Goal: Task Accomplishment & Management: Use online tool/utility

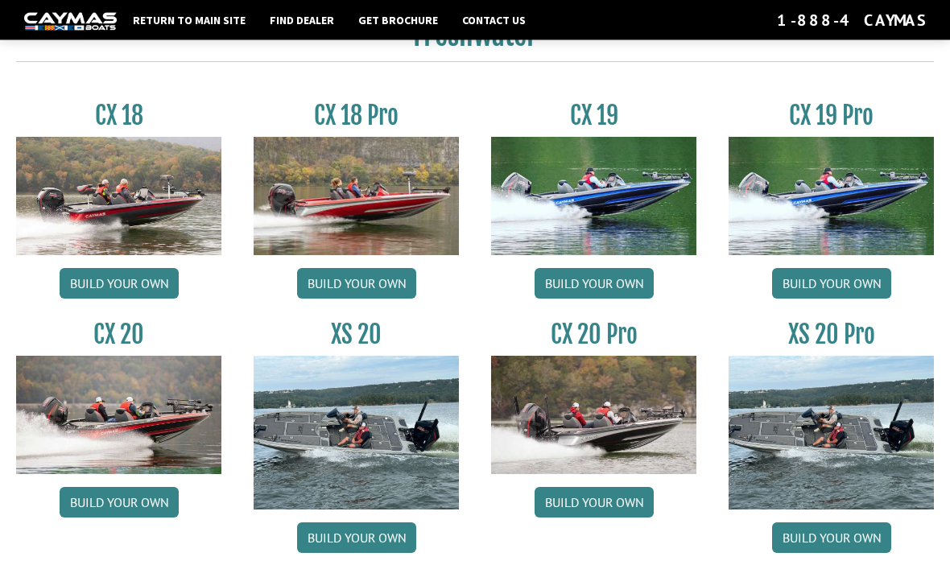
scroll to position [1270, 0]
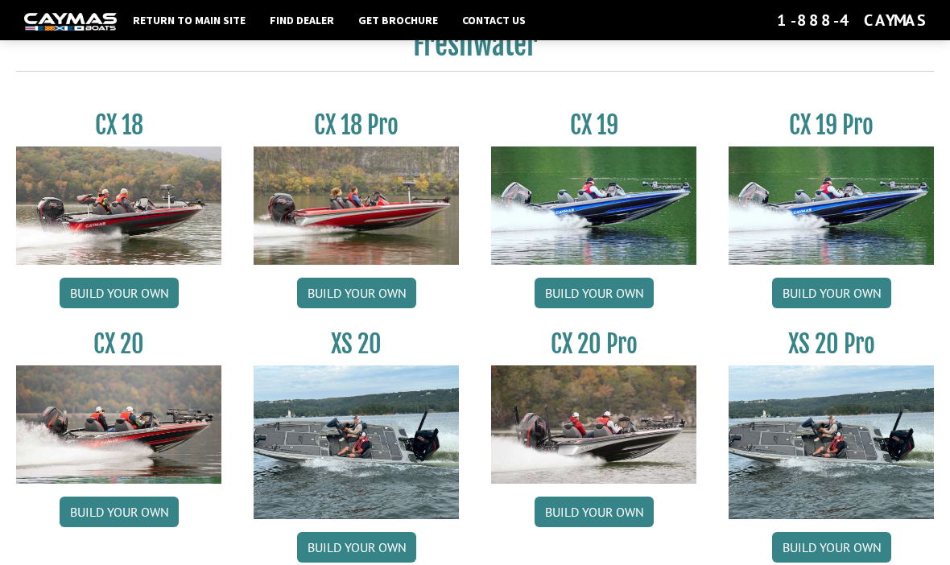
click at [840, 303] on link "Build your own" at bounding box center [831, 293] width 119 height 31
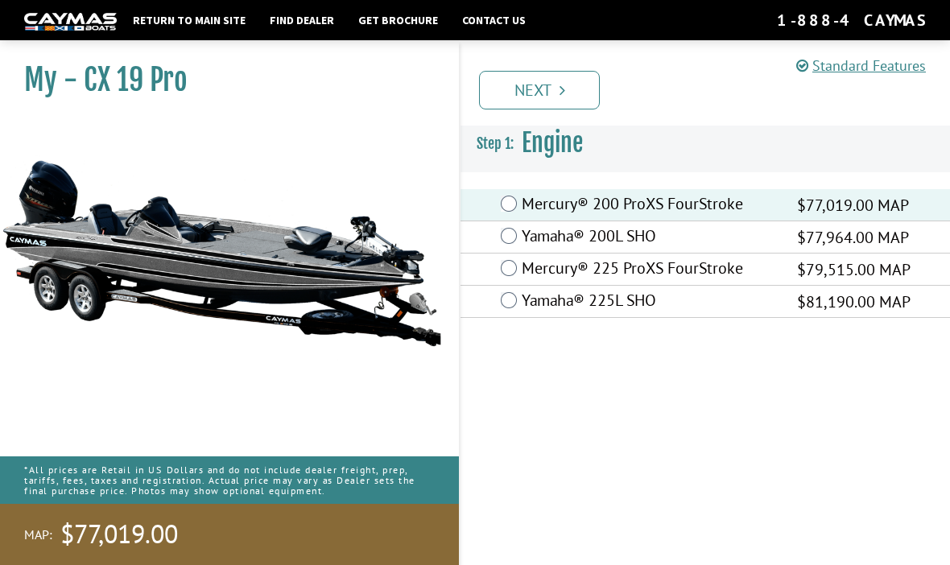
scroll to position [56, 0]
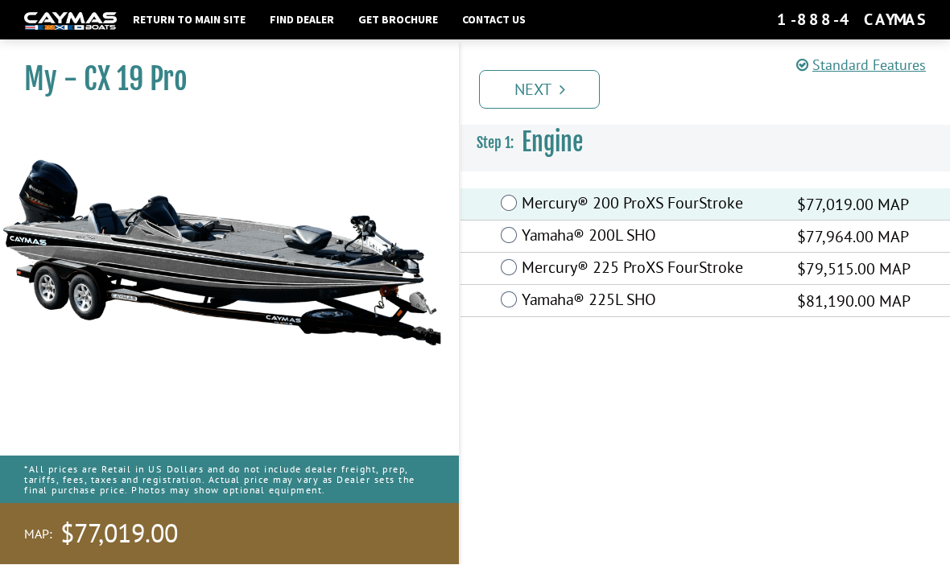
click at [566, 91] on link "Next" at bounding box center [539, 90] width 121 height 39
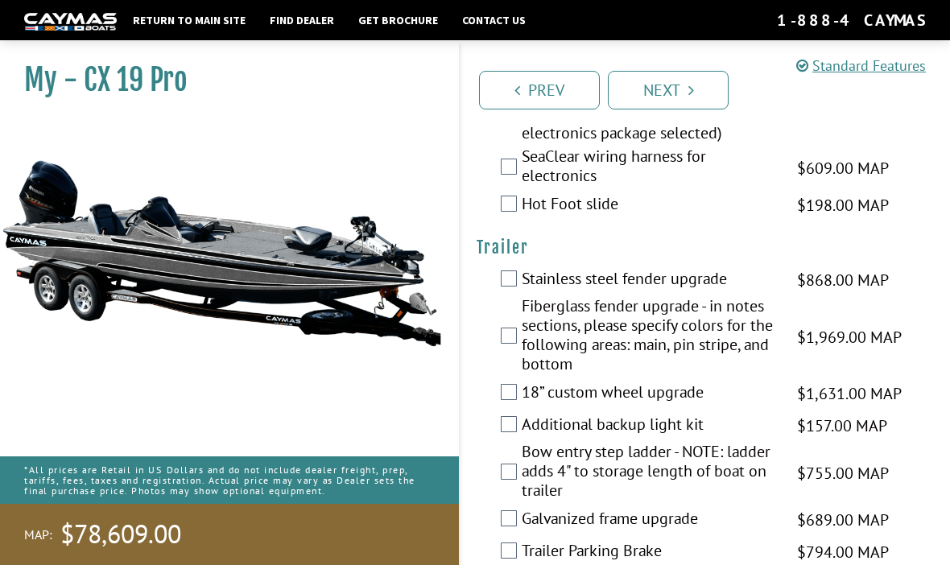
scroll to position [3062, 0]
click at [679, 93] on link "Next" at bounding box center [668, 90] width 121 height 39
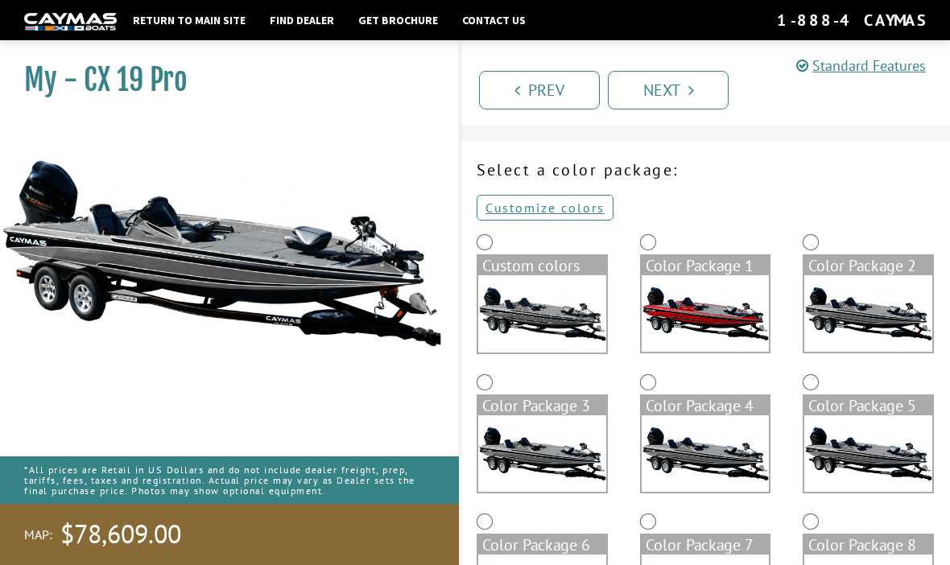
scroll to position [27, 0]
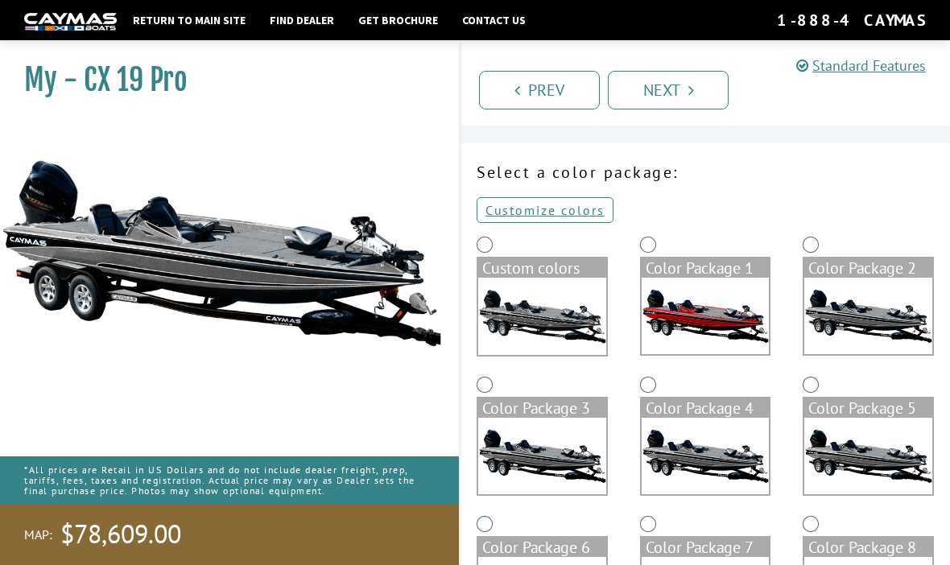
click at [707, 314] on img at bounding box center [705, 316] width 128 height 76
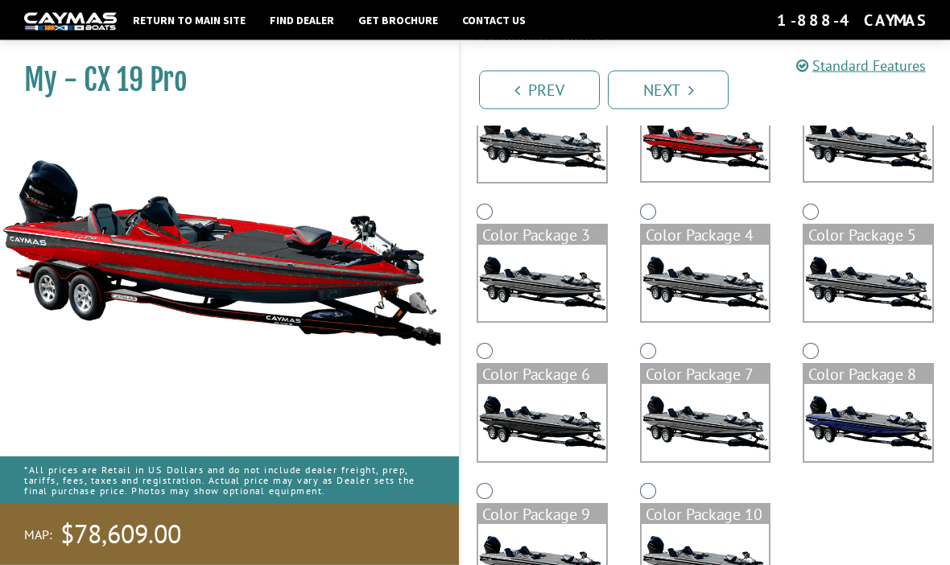
scroll to position [215, 0]
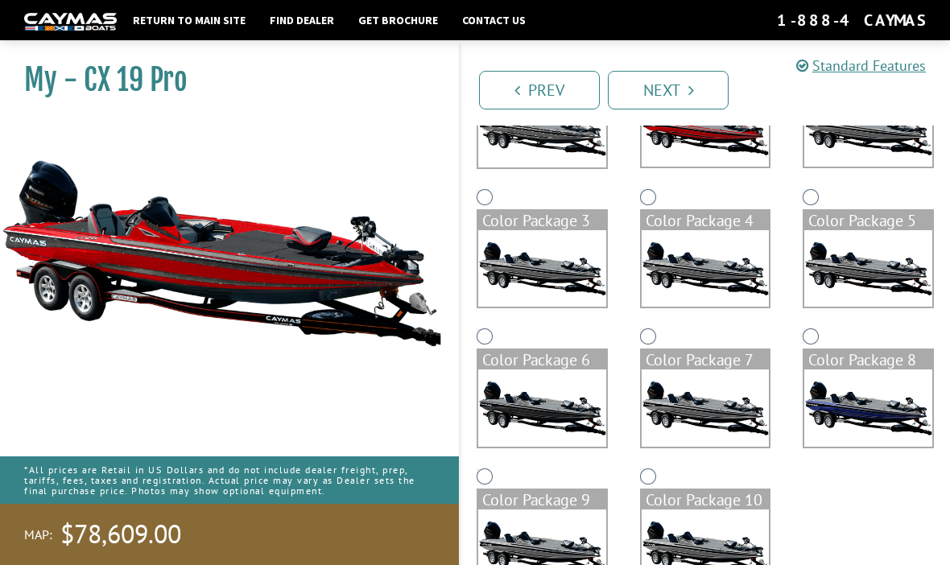
click at [689, 95] on icon "Pagination" at bounding box center [691, 90] width 6 height 16
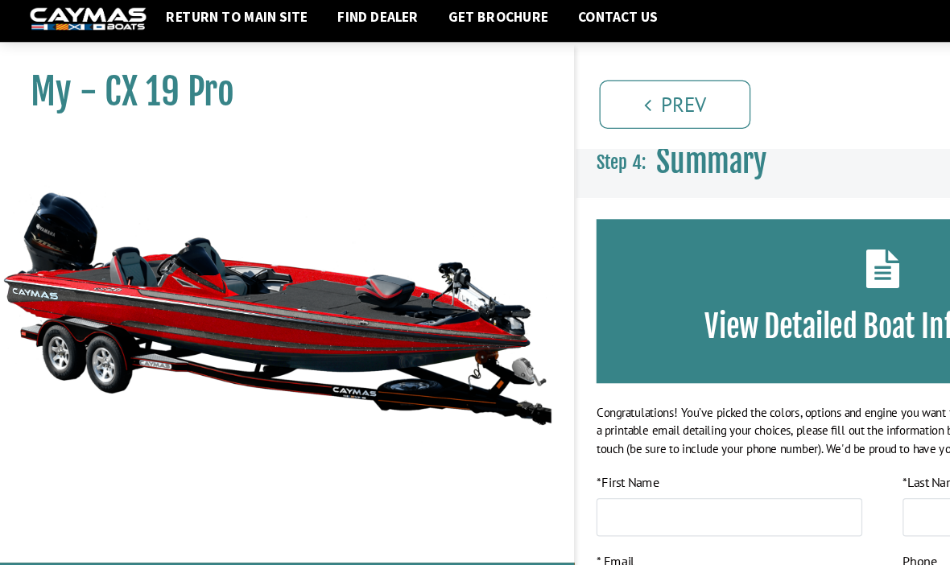
scroll to position [0, 0]
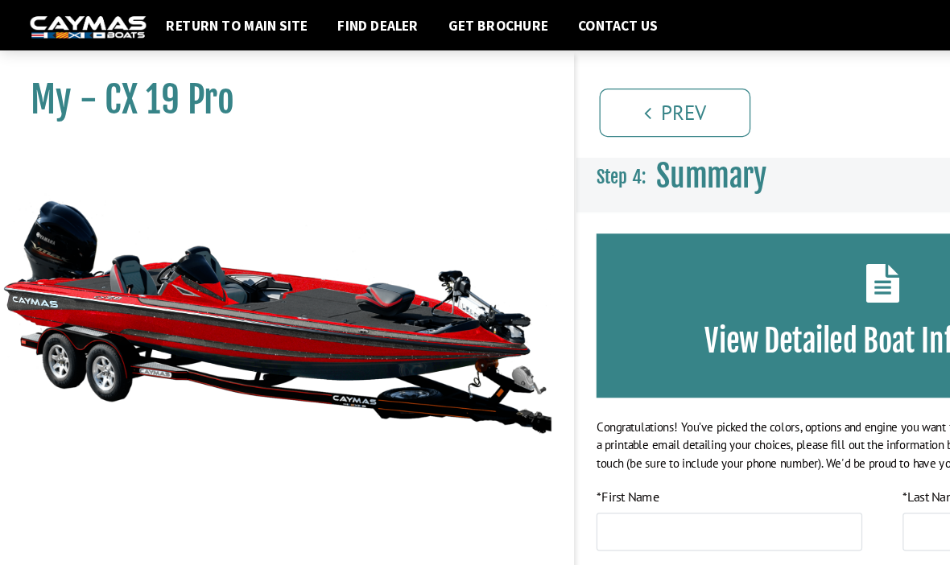
click at [295, 21] on link "Find Dealer" at bounding box center [302, 20] width 80 height 21
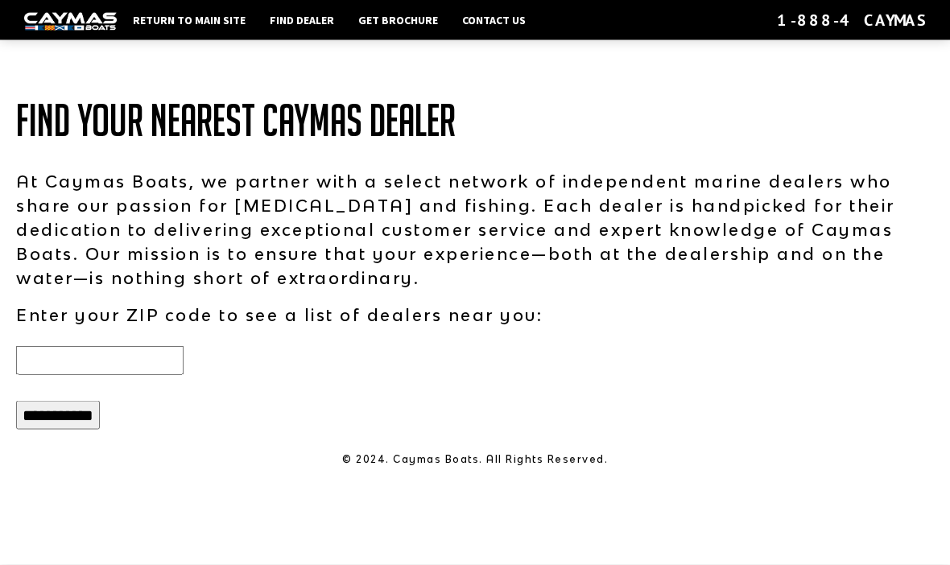
scroll to position [56, 0]
click at [107, 346] on input "text" at bounding box center [99, 360] width 167 height 29
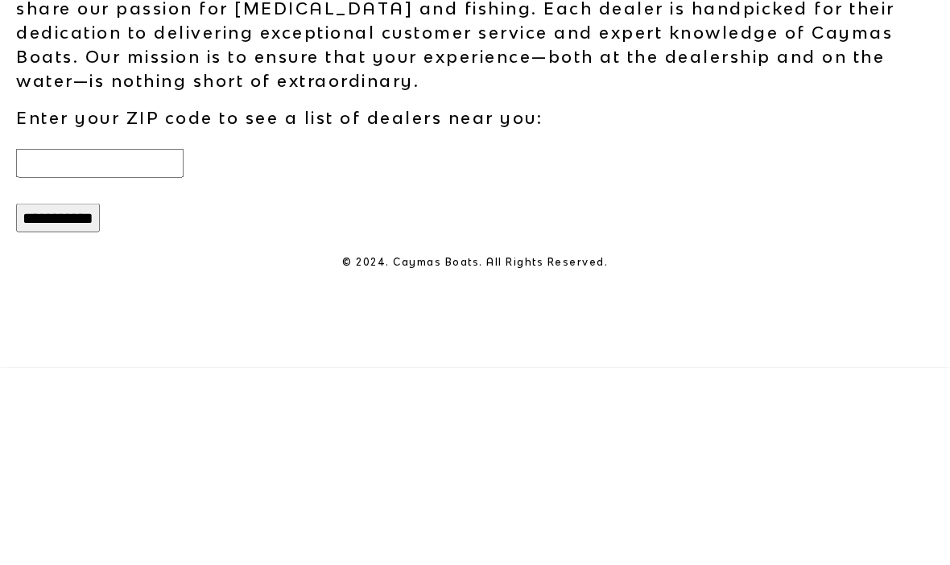
type input "*****"
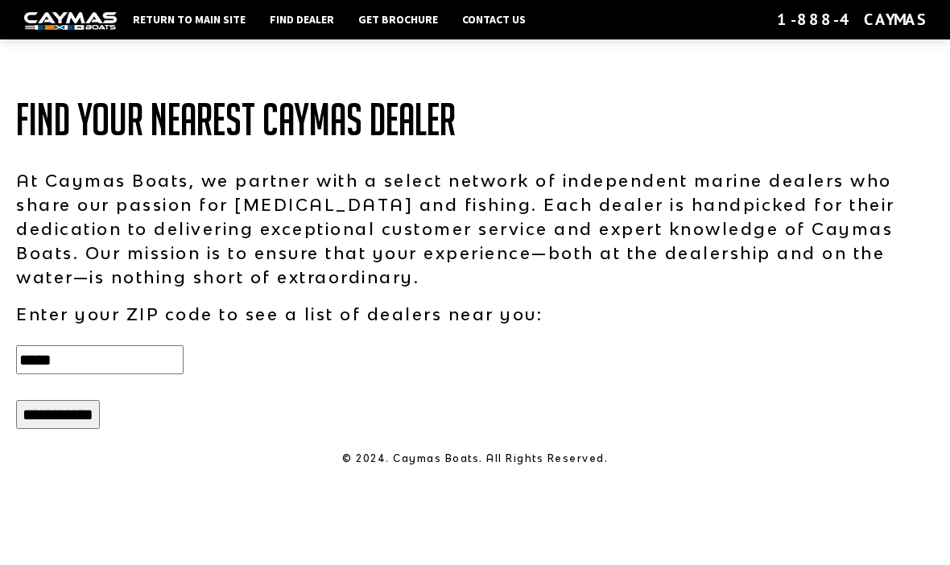
click at [73, 401] on input "**********" at bounding box center [58, 415] width 84 height 29
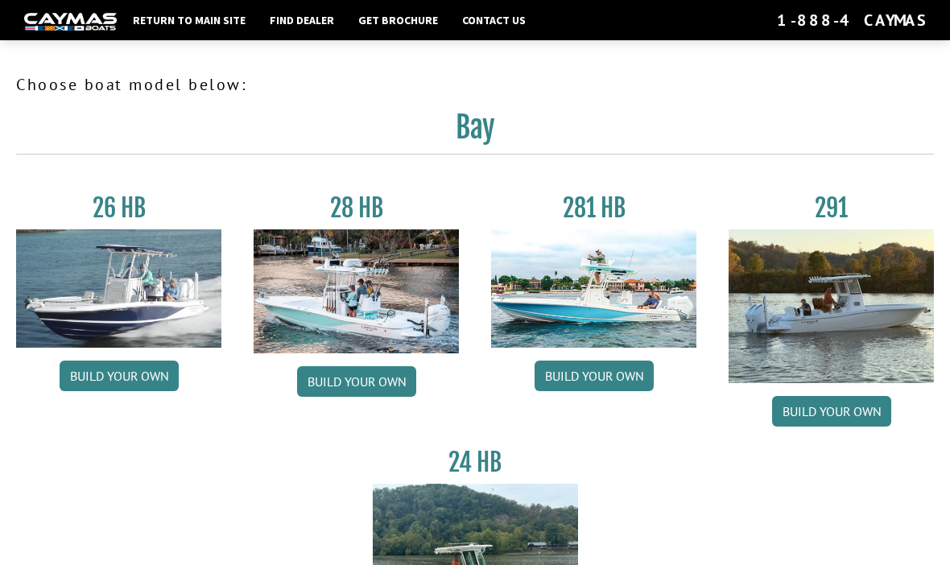
scroll to position [1326, 0]
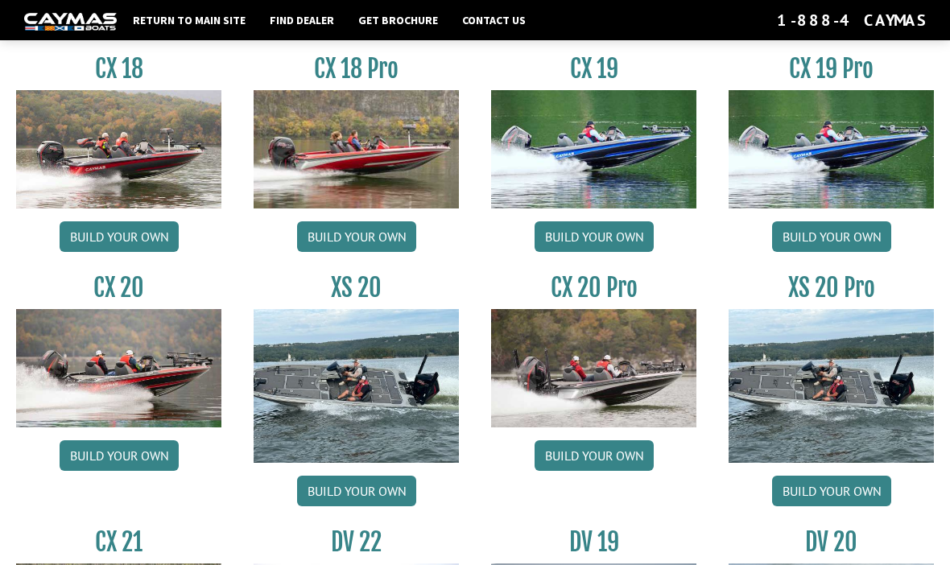
click at [634, 252] on link "Build your own" at bounding box center [593, 236] width 119 height 31
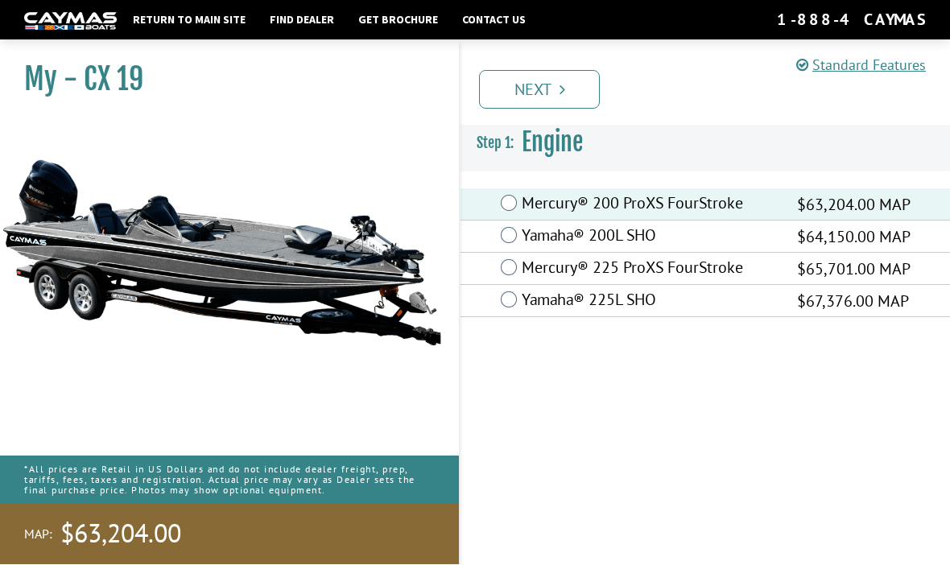
scroll to position [21, 0]
click at [567, 91] on link "Next" at bounding box center [539, 90] width 121 height 39
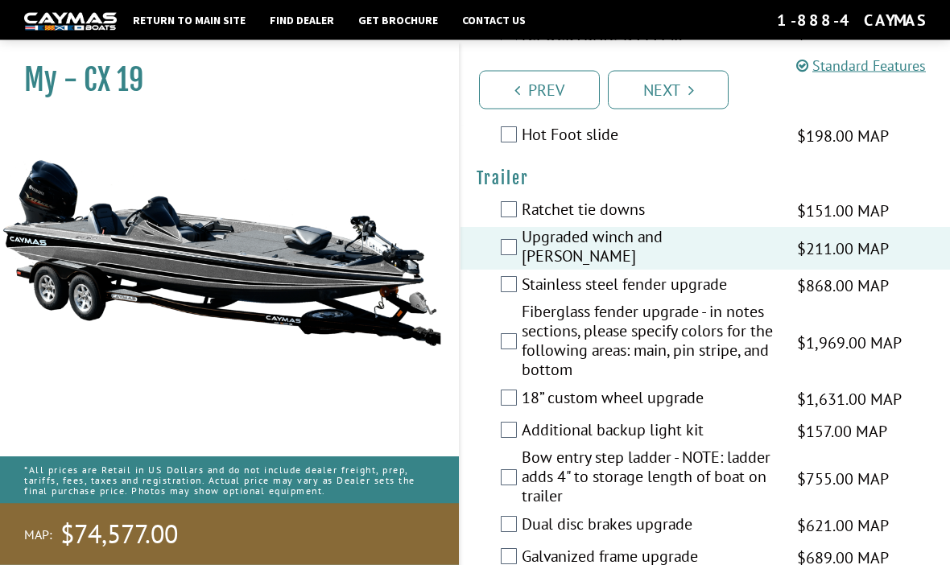
scroll to position [3130, 0]
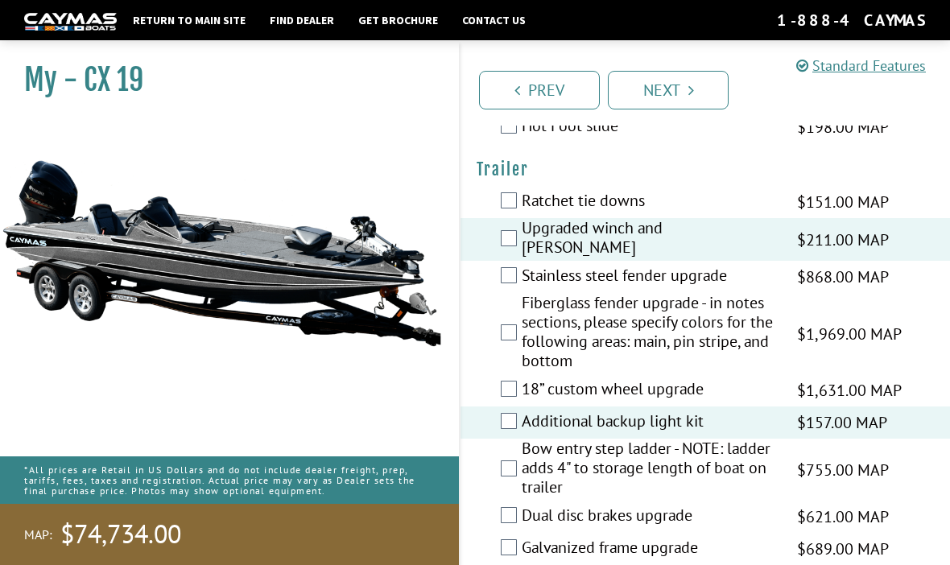
click at [687, 104] on link "Next" at bounding box center [668, 90] width 121 height 39
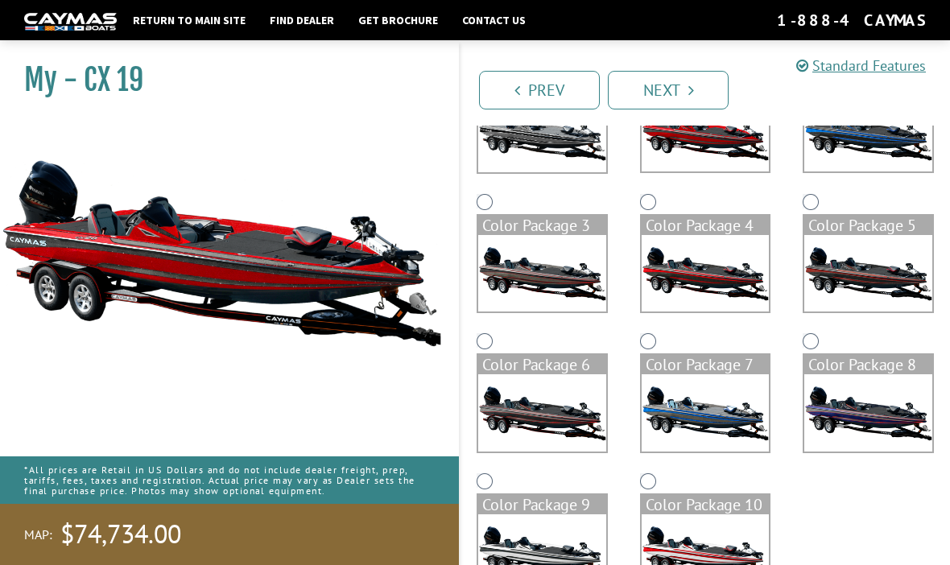
scroll to position [215, 0]
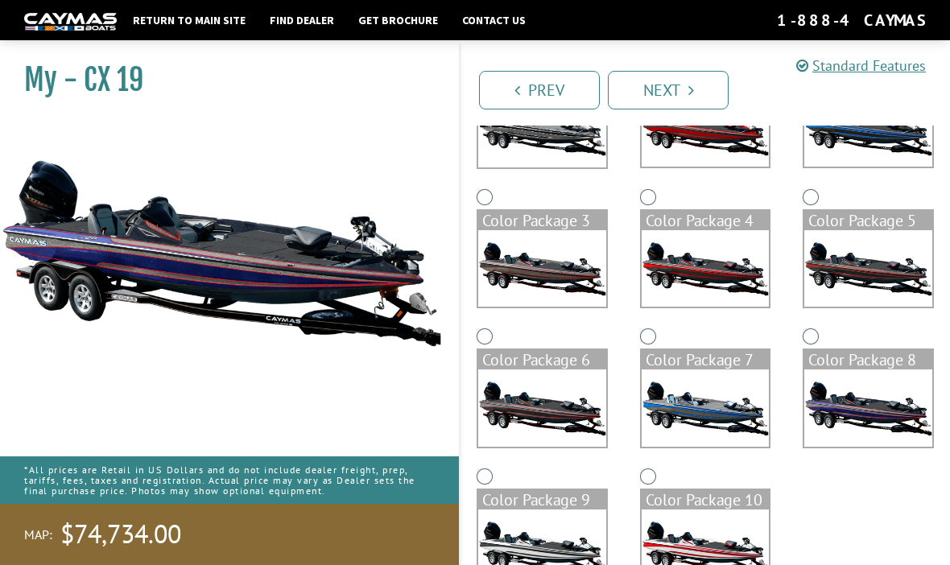
click at [652, 211] on div "Color Package 4" at bounding box center [705, 220] width 128 height 19
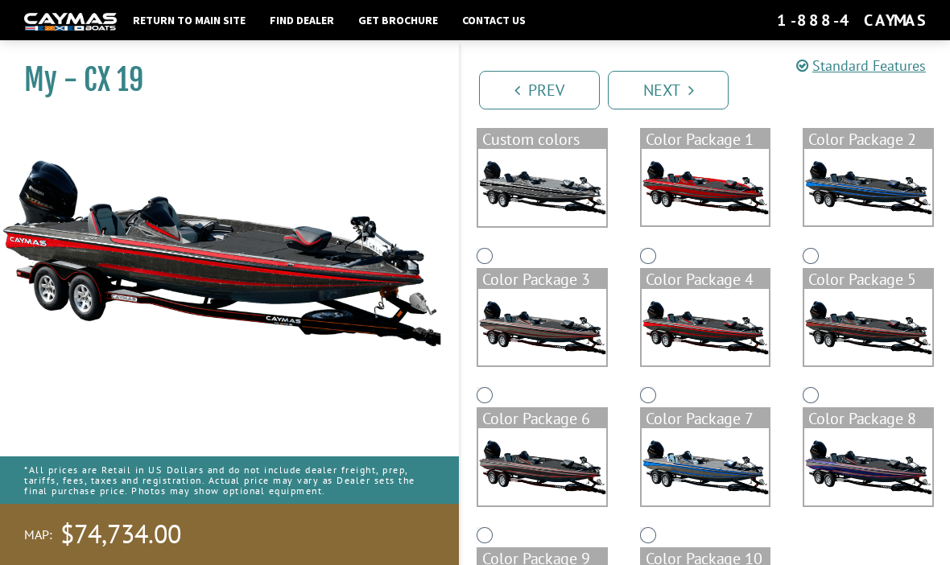
scroll to position [155, 0]
click at [699, 189] on img at bounding box center [705, 188] width 128 height 76
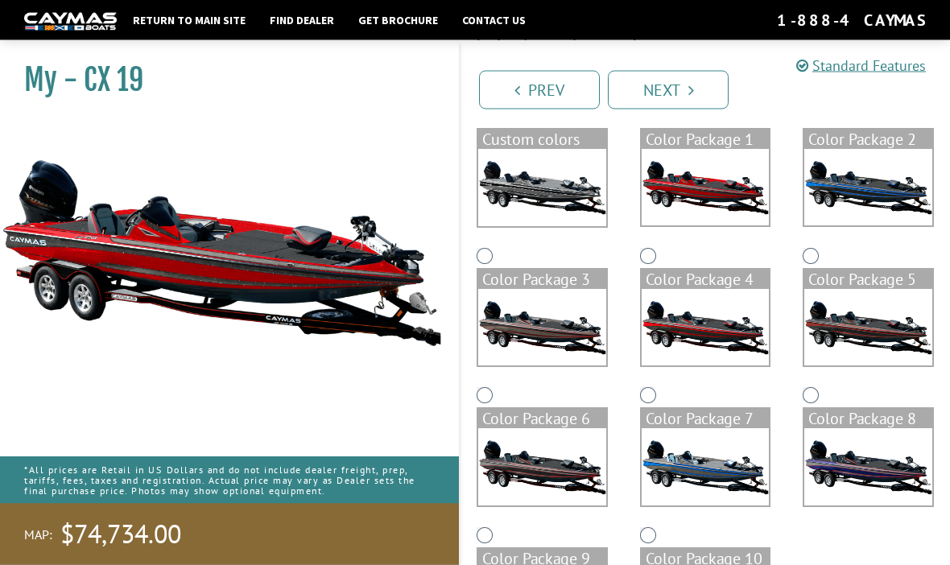
scroll to position [156, 0]
click at [559, 452] on img at bounding box center [542, 466] width 128 height 76
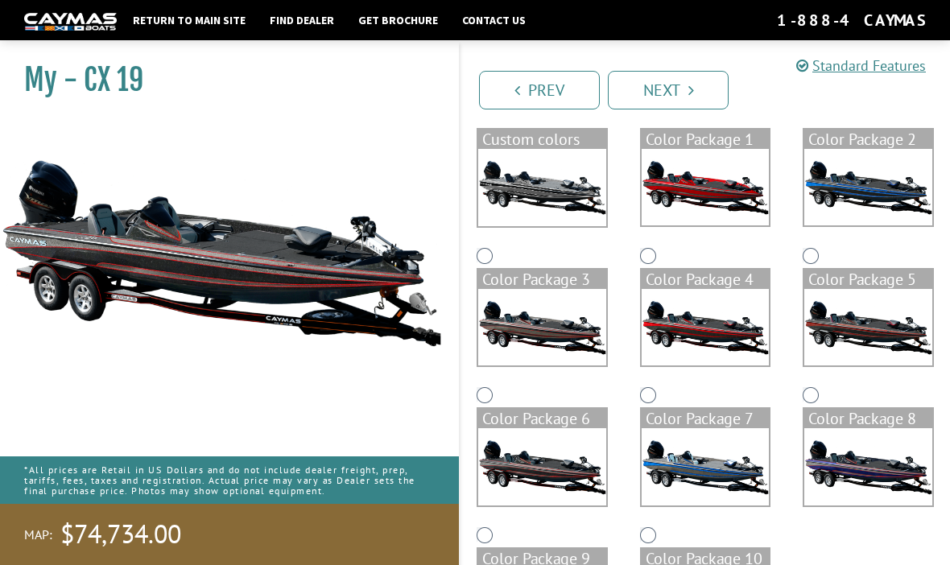
click at [715, 205] on img at bounding box center [705, 187] width 128 height 76
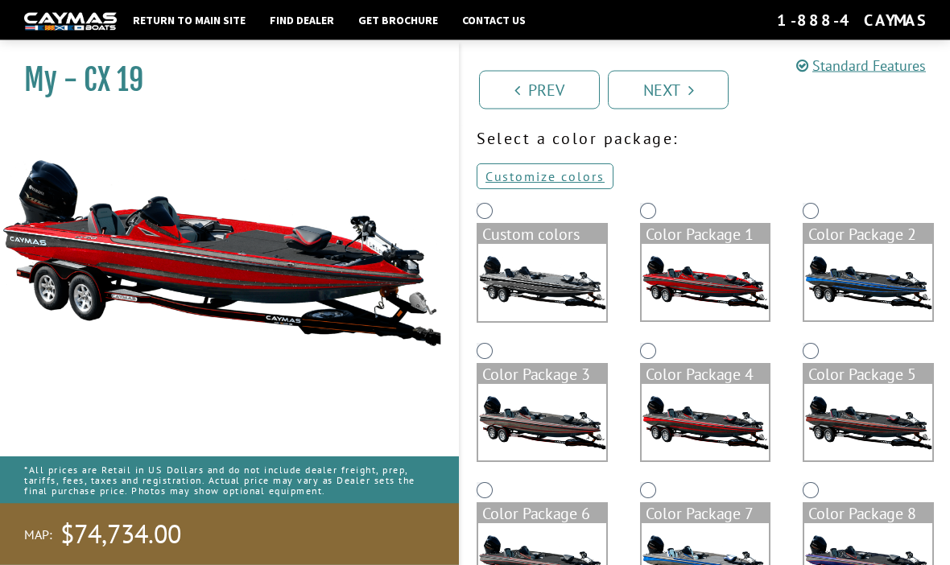
scroll to position [0, 0]
